Goal: Information Seeking & Learning: Learn about a topic

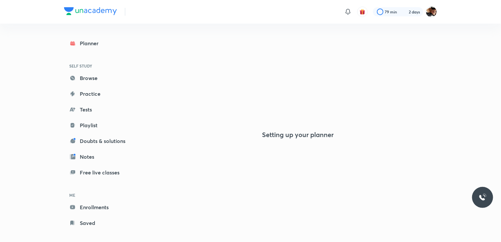
click at [222, 11] on div "79 min 2 days" at bounding box center [250, 12] width 373 height 24
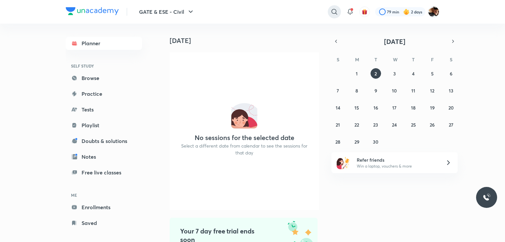
click at [332, 10] on icon at bounding box center [334, 12] width 6 height 6
click at [332, 10] on div at bounding box center [333, 11] width 13 height 13
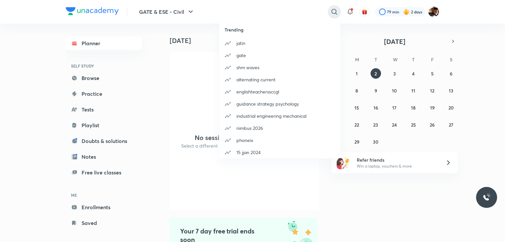
click at [332, 10] on div "​ Trending jatin gate shm waves alternating current englishteacherssccgl guidan…" at bounding box center [280, 12] width 121 height 16
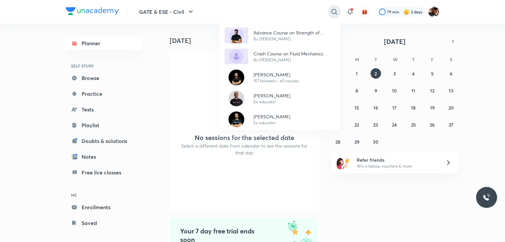
click at [332, 10] on div "Advance Course on Strength of Materials By Akash Tyagi Crash Course on Fluid Me…" at bounding box center [252, 121] width 505 height 242
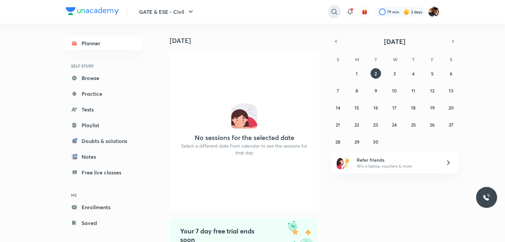
click at [332, 10] on icon at bounding box center [334, 12] width 6 height 6
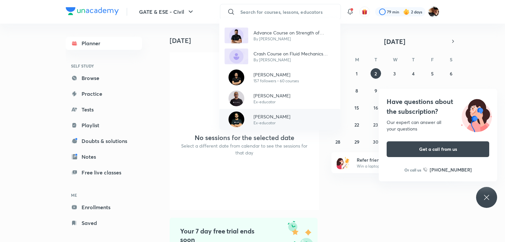
click at [271, 117] on p "[PERSON_NAME]" at bounding box center [271, 116] width 37 height 7
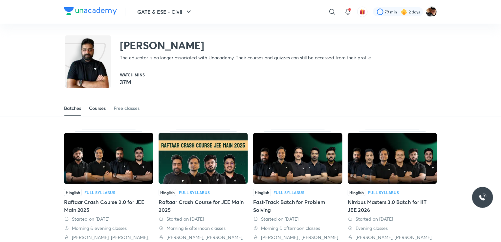
click at [100, 105] on div "Courses" at bounding box center [97, 108] width 17 height 7
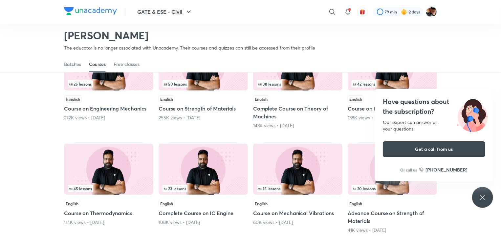
scroll to position [97, 0]
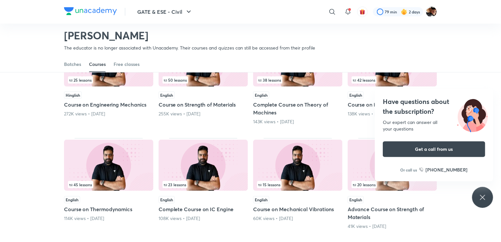
click at [100, 105] on h5 "Course on Engineering Mechanics" at bounding box center [108, 105] width 89 height 8
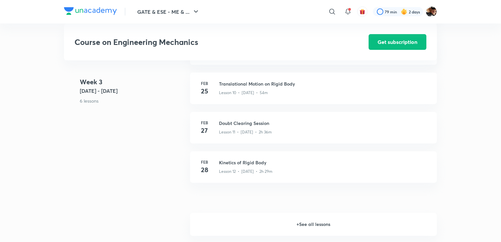
scroll to position [579, 0]
click at [327, 224] on h6 "+ See all lessons" at bounding box center [313, 225] width 247 height 23
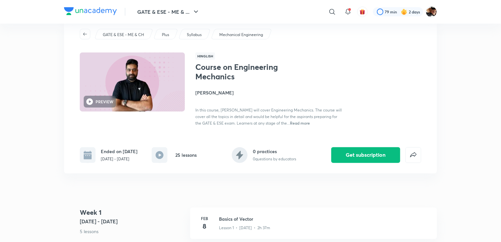
scroll to position [0, 0]
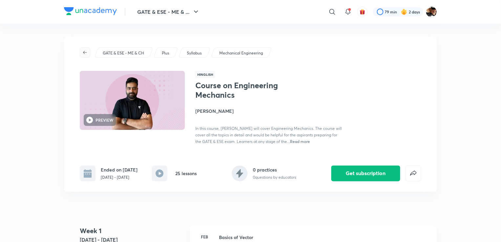
click at [84, 57] on button "button" at bounding box center [85, 52] width 11 height 11
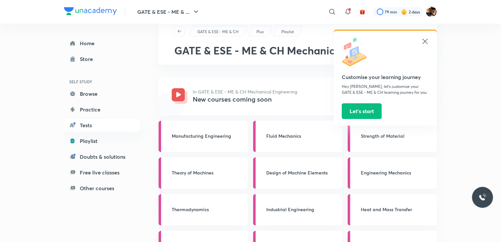
scroll to position [18, 0]
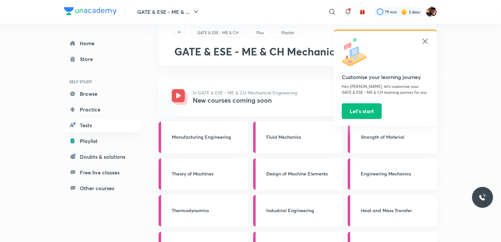
click at [424, 42] on icon at bounding box center [425, 41] width 5 height 5
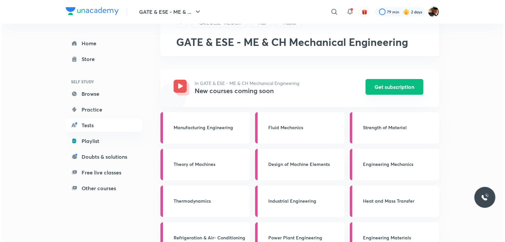
scroll to position [0, 0]
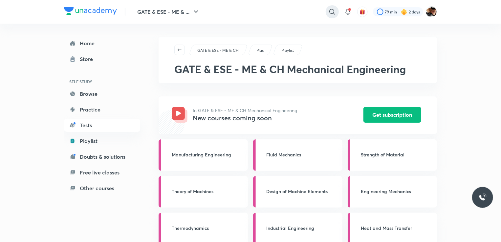
click at [333, 13] on icon at bounding box center [332, 12] width 6 height 6
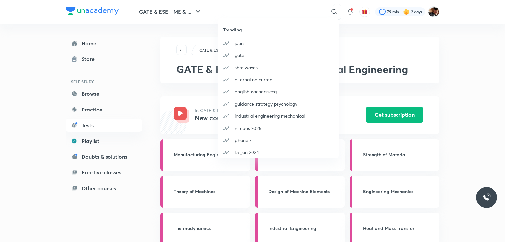
click at [260, 9] on div "Trending jatin gate shm waves alternating current englishteacherssccgl guidance…" at bounding box center [252, 121] width 505 height 242
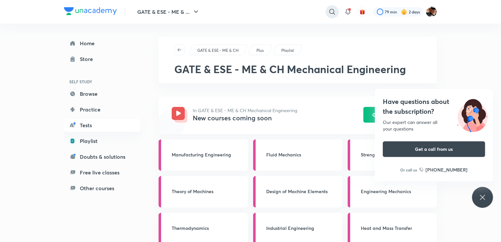
click at [328, 8] on icon at bounding box center [332, 12] width 8 height 8
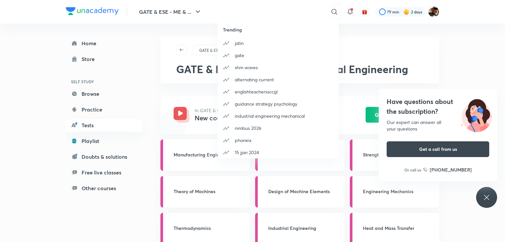
drag, startPoint x: 171, startPoint y: 107, endPoint x: 154, endPoint y: 107, distance: 16.4
click at [154, 107] on div "Trending jatin gate shm waves alternating current englishteacherssccgl guidance…" at bounding box center [252, 121] width 505 height 242
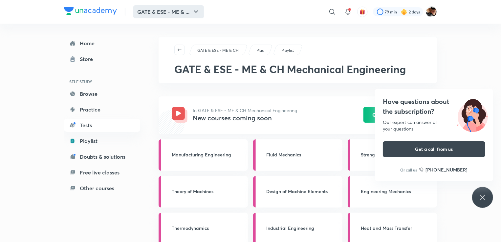
click at [192, 12] on button "GATE & ESE - ME & ..." at bounding box center [168, 11] width 71 height 13
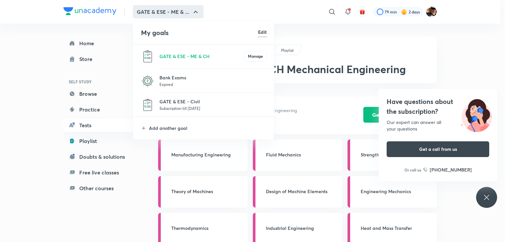
click at [178, 108] on p "Subscription till 4 Sep 2025" at bounding box center [212, 108] width 107 height 7
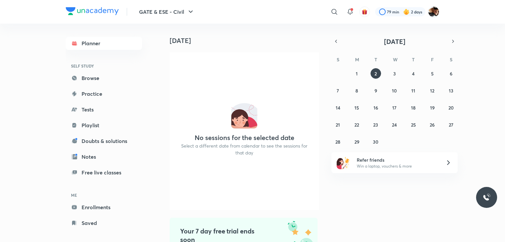
click at [323, 11] on div "​" at bounding box center [280, 12] width 121 height 16
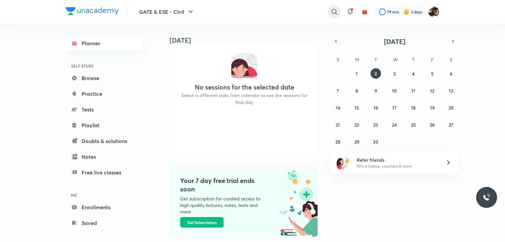
click at [335, 9] on icon at bounding box center [334, 12] width 8 height 8
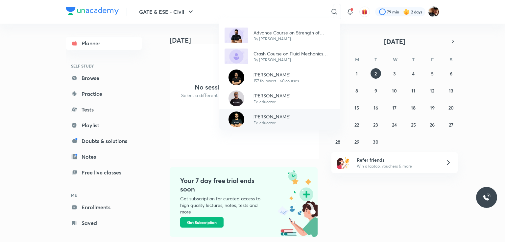
click at [269, 115] on p "[PERSON_NAME]" at bounding box center [271, 116] width 37 height 7
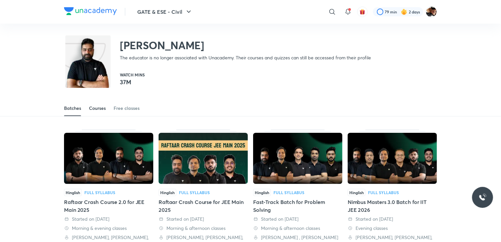
click at [97, 109] on div "Courses" at bounding box center [97, 108] width 17 height 7
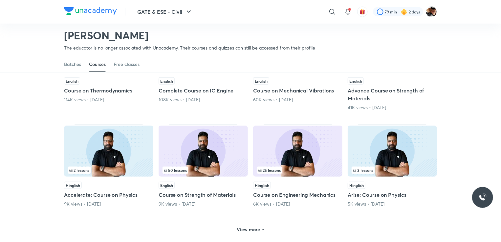
scroll to position [217, 0]
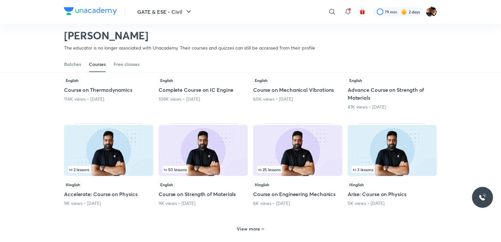
click at [207, 196] on h5 "Course on Strength of Materials" at bounding box center [203, 195] width 89 height 8
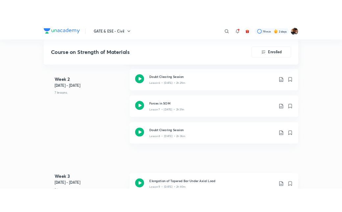
scroll to position [537, 0]
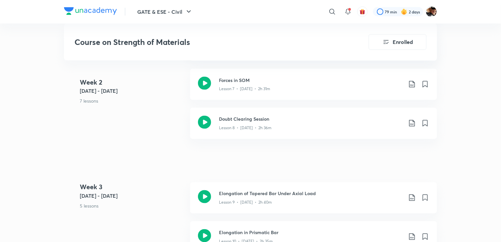
click at [207, 196] on icon at bounding box center [204, 197] width 13 height 13
